Goal: Navigation & Orientation: Find specific page/section

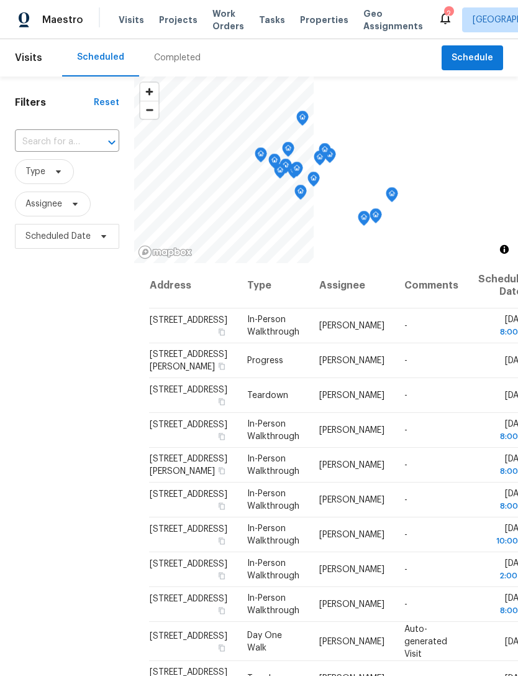
scroll to position [133, 0]
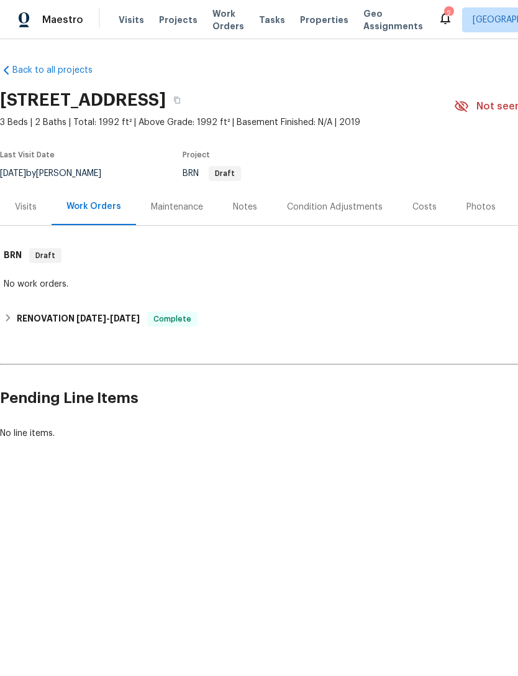
click at [308, 14] on span "Properties" at bounding box center [324, 20] width 48 height 12
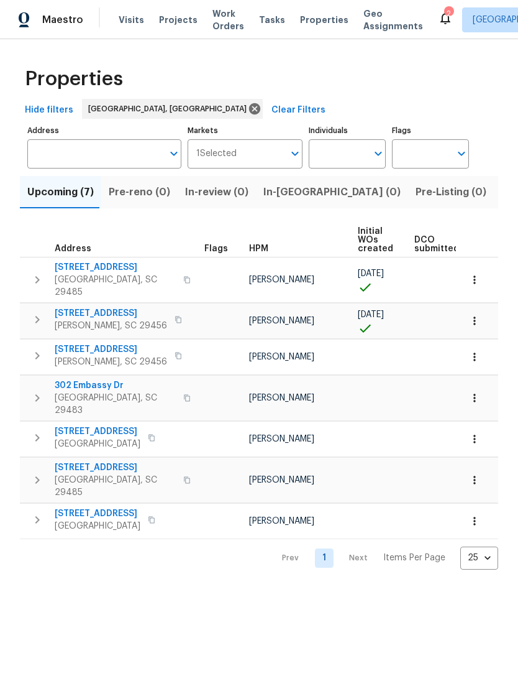
click at [126, 19] on span "Visits" at bounding box center [131, 20] width 25 height 12
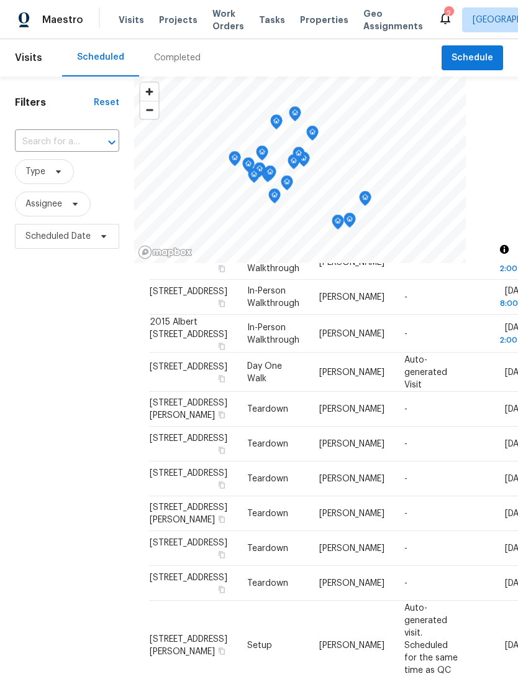
scroll to position [348, 0]
